Goal: Navigation & Orientation: Find specific page/section

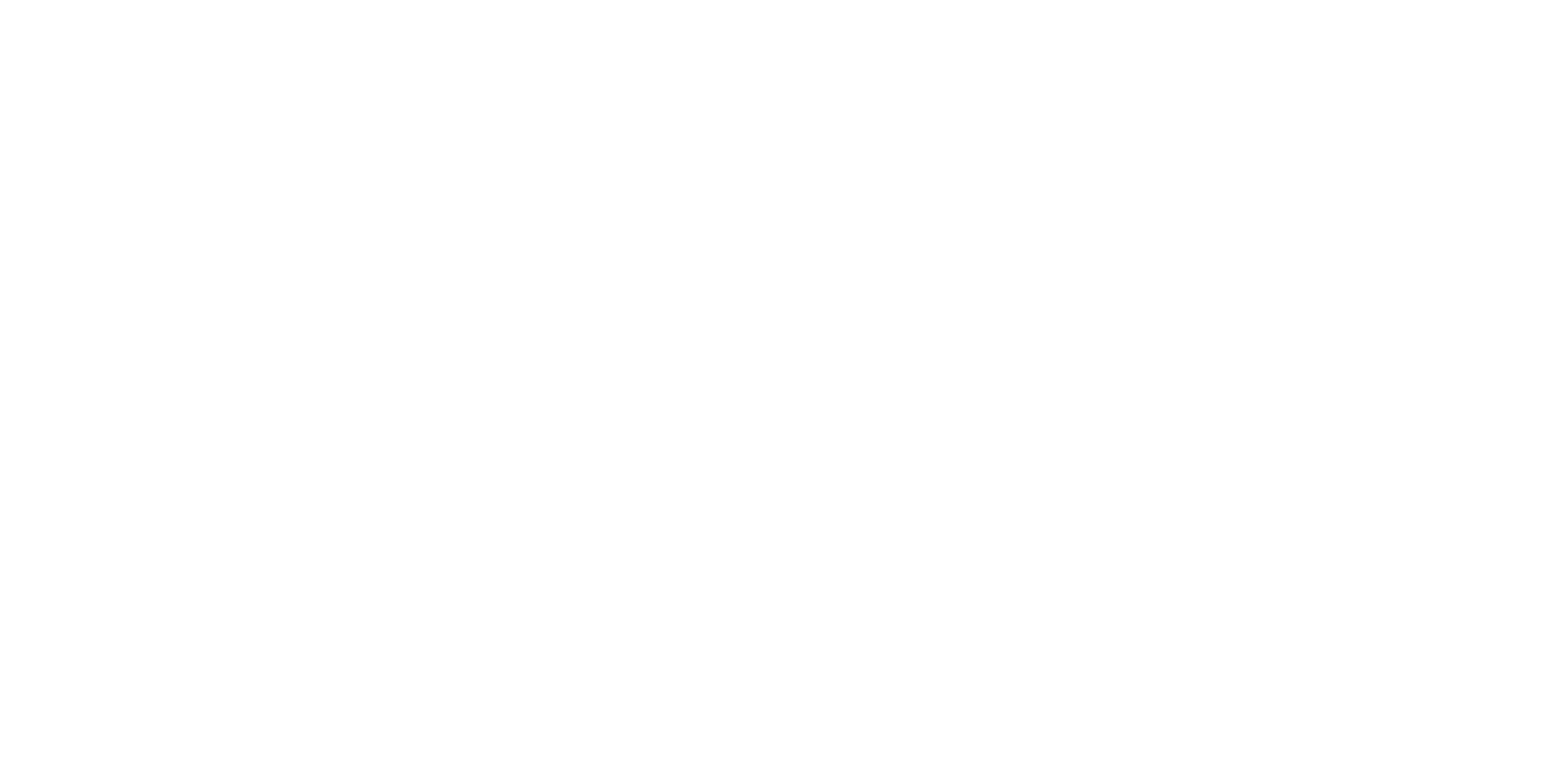
click at [942, 636] on body at bounding box center [784, 379] width 1568 height 758
select select "*"
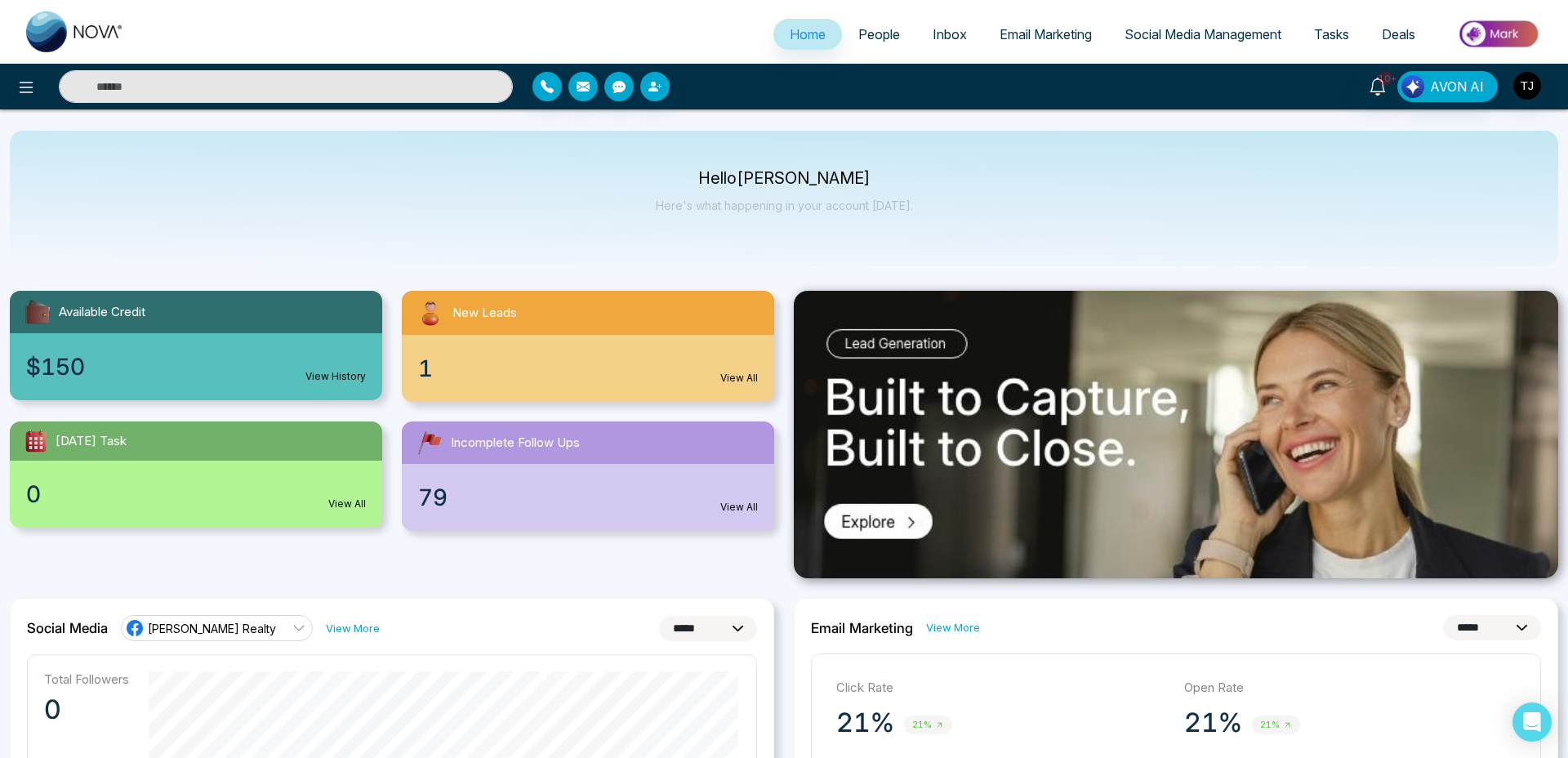
click at [858, 31] on span "People" at bounding box center [879, 34] width 42 height 16
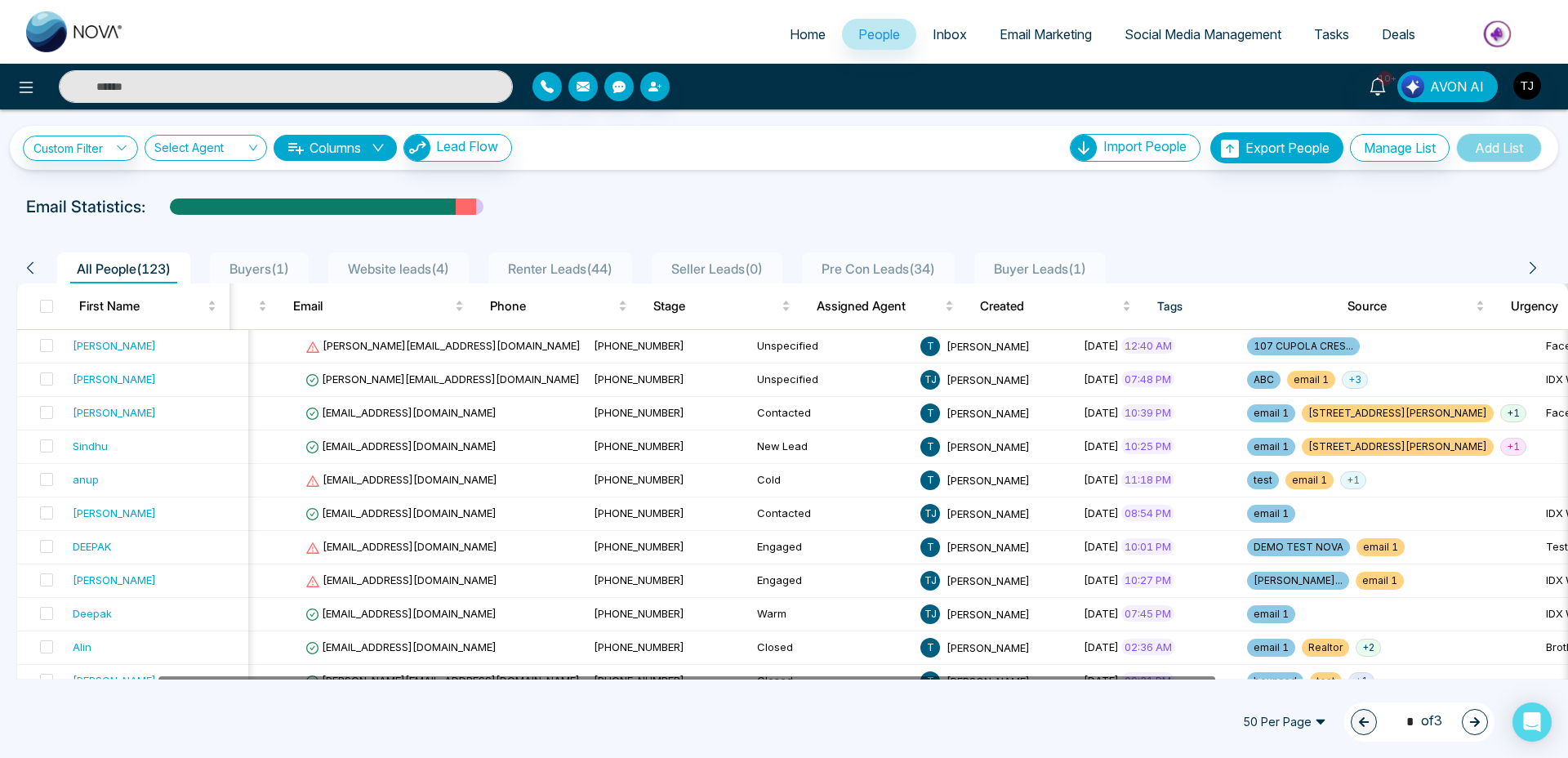
drag, startPoint x: 1041, startPoint y: 677, endPoint x: 1111, endPoint y: 721, distance: 82.7
click at [396, 267] on span "Website leads ( 4 )" at bounding box center [399, 269] width 115 height 16
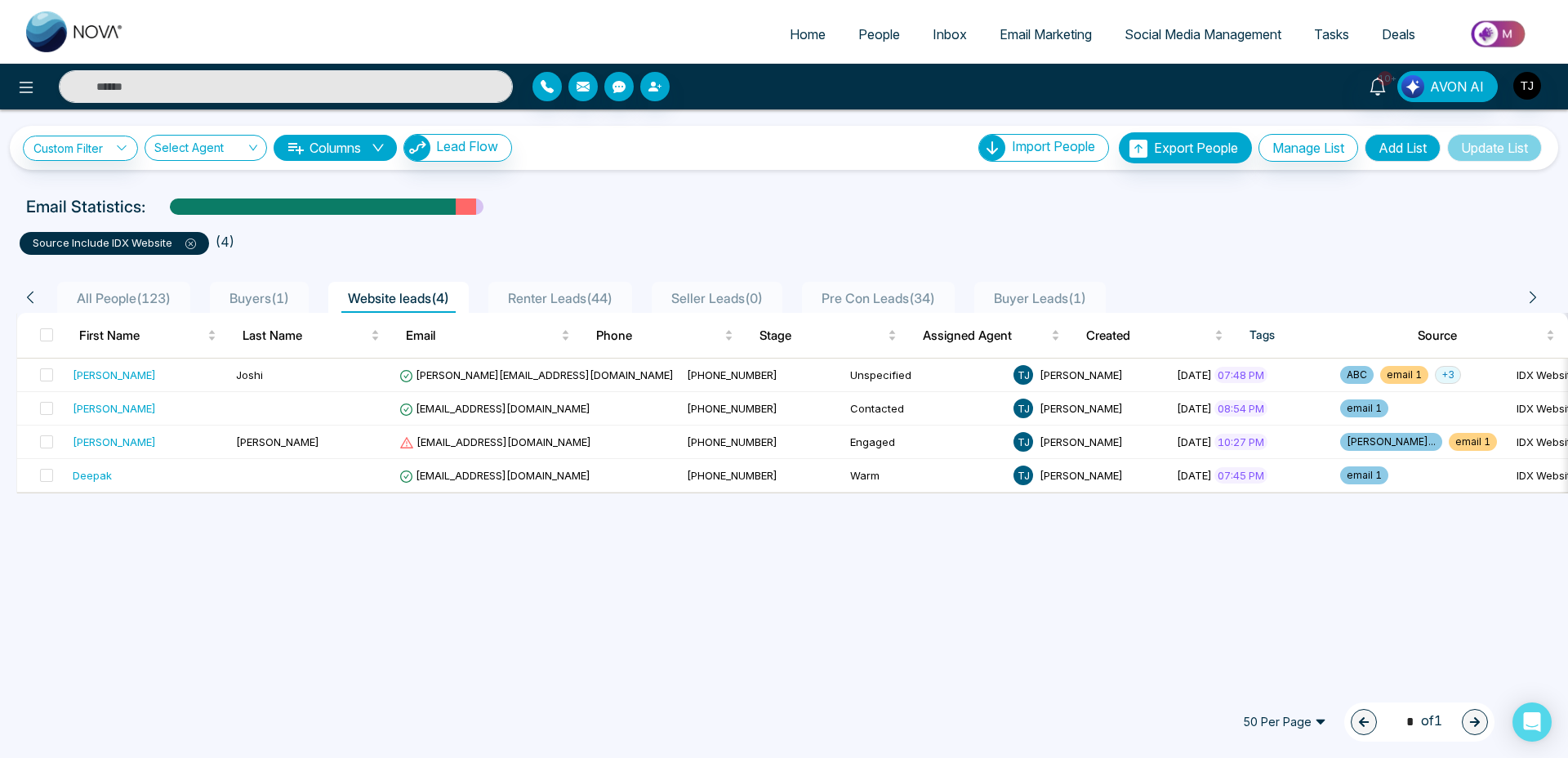
click at [1513, 25] on img at bounding box center [1498, 33] width 118 height 37
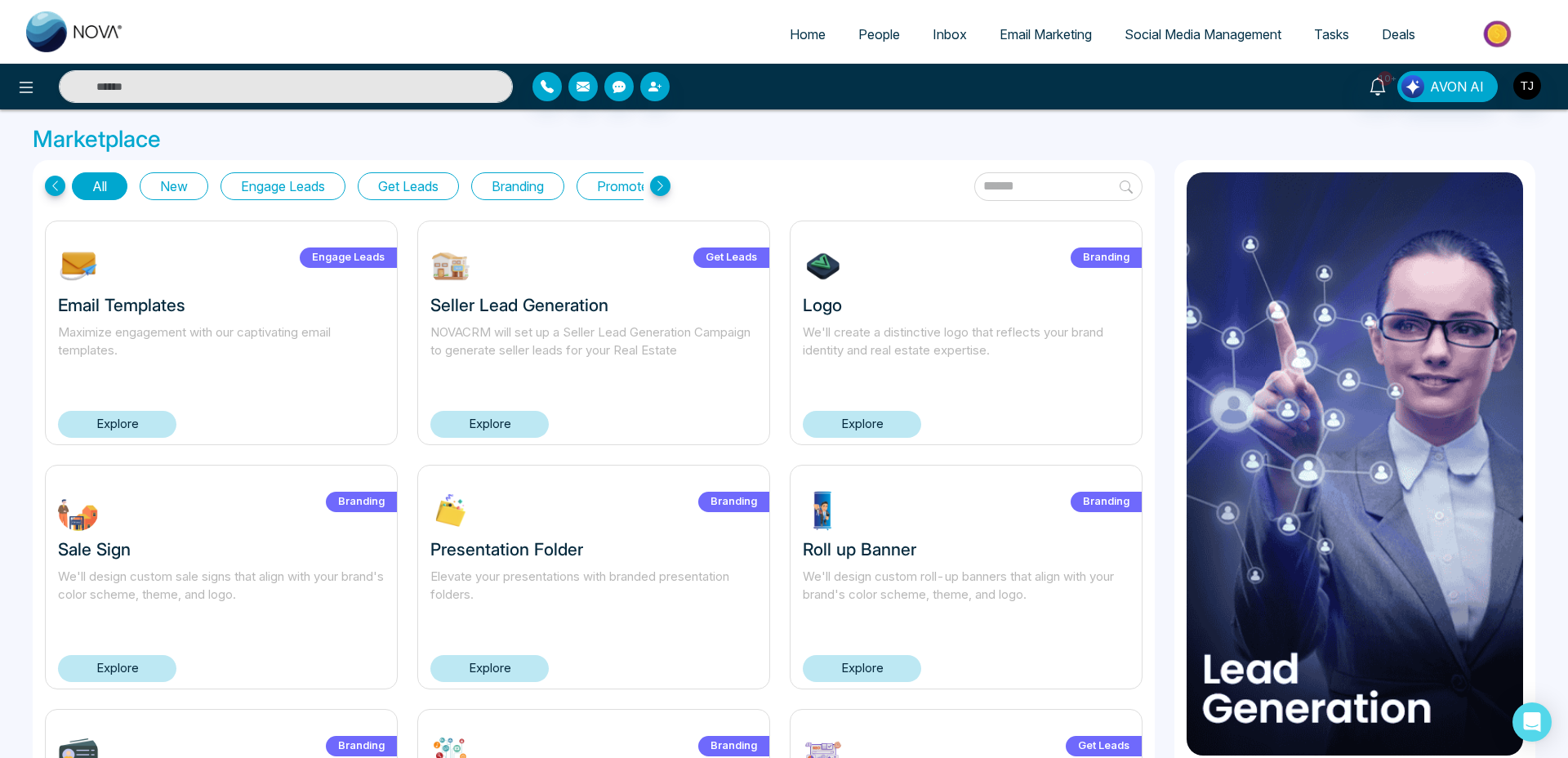
click at [522, 428] on link "Explore" at bounding box center [489, 424] width 118 height 27
